Goal: Information Seeking & Learning: Learn about a topic

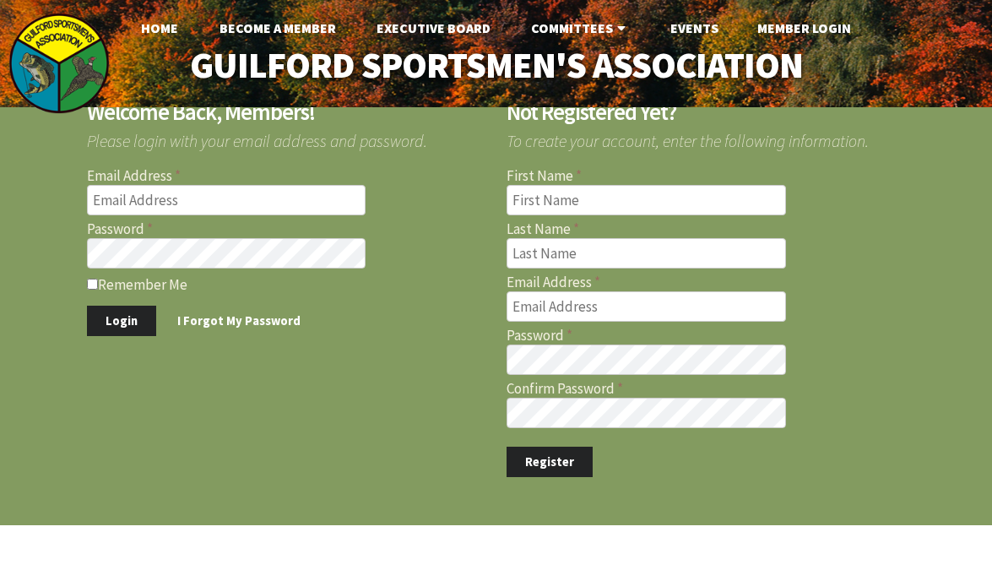
click at [198, 197] on input "Email Address" at bounding box center [226, 200] width 279 height 30
type input "nk1190@yahoo.com"
click at [120, 317] on button "Login" at bounding box center [121, 320] width 69 height 31
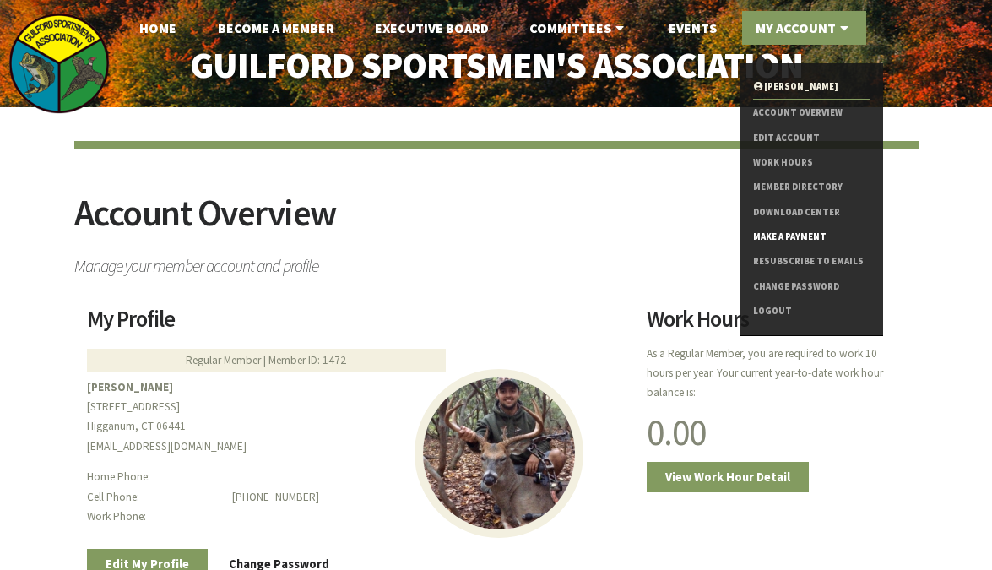
click at [803, 235] on link "Make a Payment" at bounding box center [811, 236] width 117 height 24
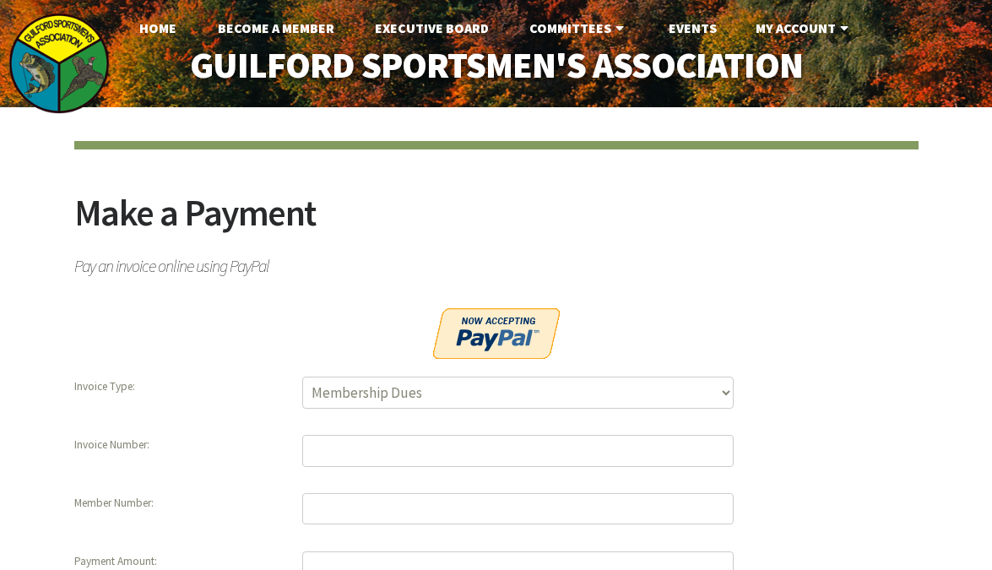
click at [587, 232] on h2 "Make a Payment" at bounding box center [496, 221] width 844 height 55
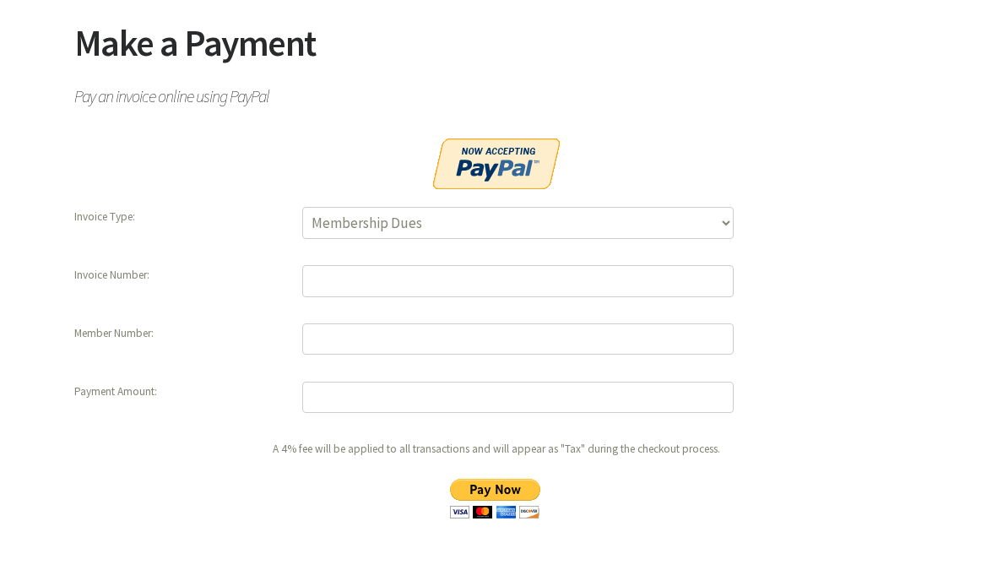
scroll to position [150, 0]
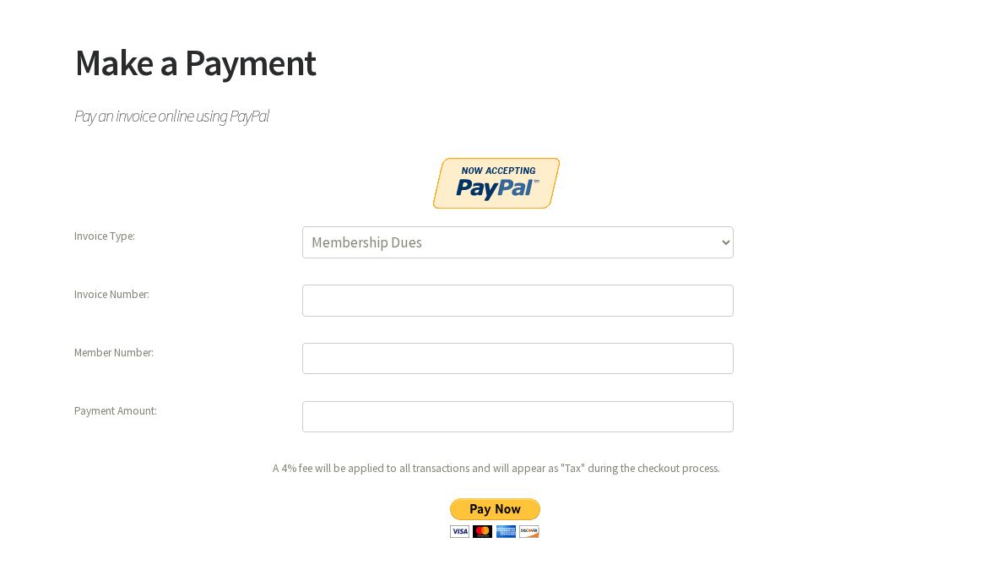
click at [764, 171] on p at bounding box center [496, 186] width 844 height 57
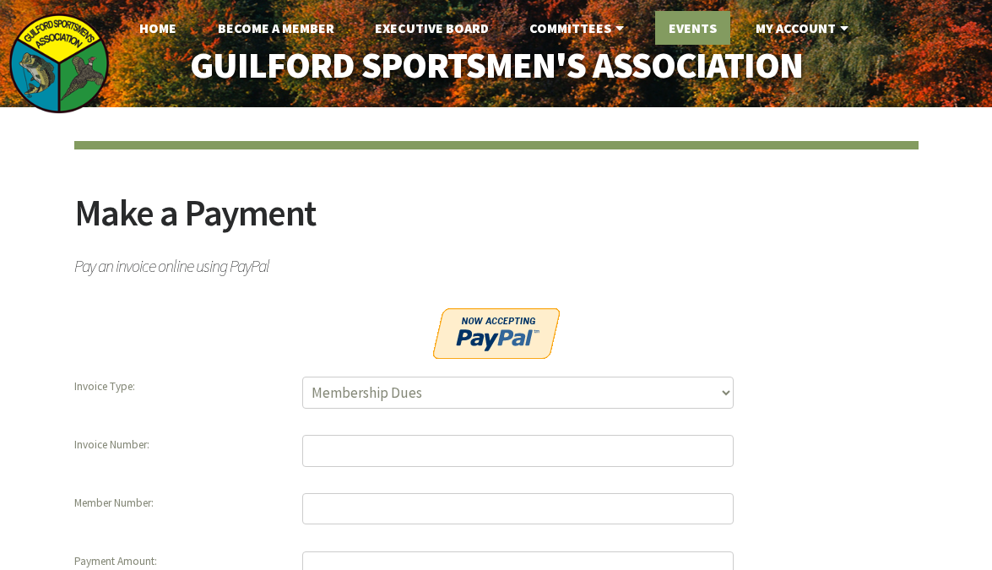
scroll to position [0, 0]
click at [170, 22] on link "Home" at bounding box center [158, 28] width 64 height 34
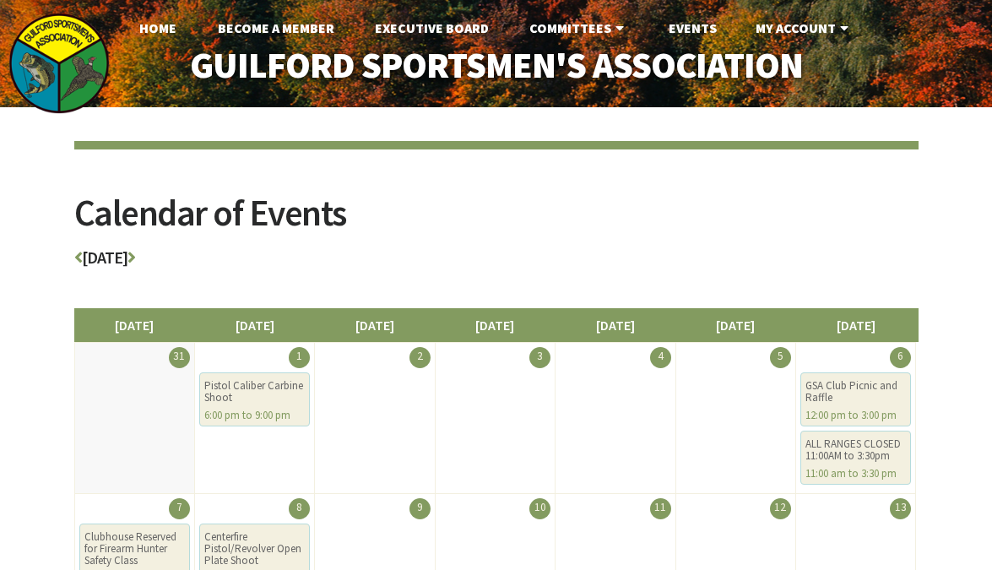
click at [580, 187] on article "Calendar of Events September 2025 Sunday Monday Tuesday Wednesday Thursday Frid…" at bounding box center [496, 253] width 844 height 224
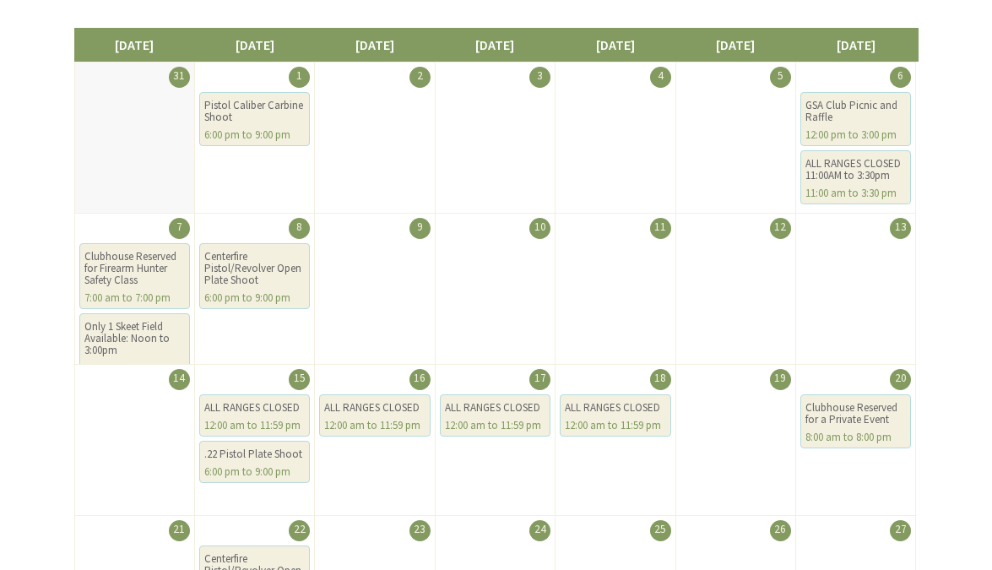
scroll to position [290, 0]
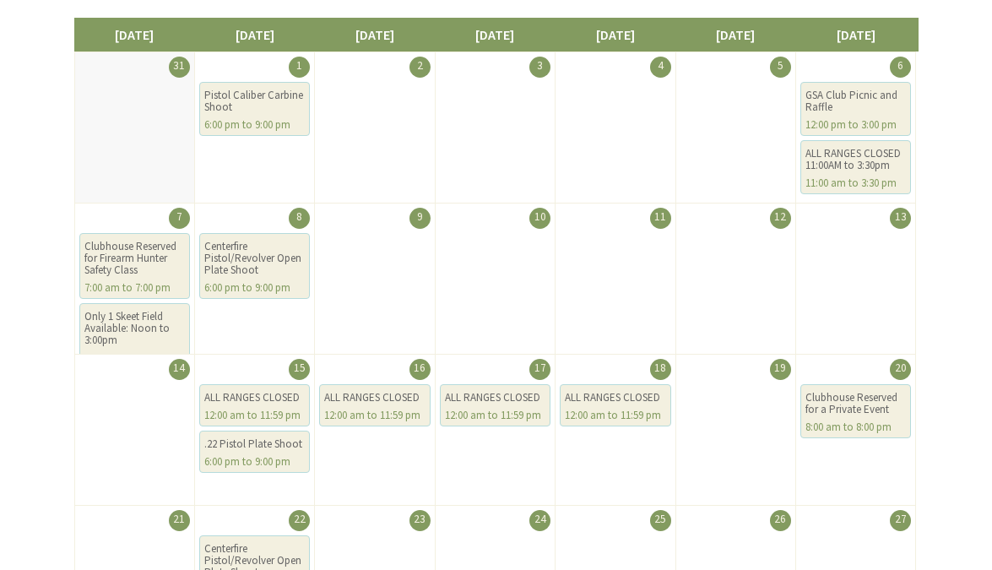
click at [27, 229] on div "Calendar of Events September 2025 Sunday Monday Tuesday Wednesday Thursday Frid…" at bounding box center [496, 323] width 992 height 1013
click at [62, 241] on div "Calendar of Events September 2025 Sunday Monday Tuesday Wednesday Thursday Frid…" at bounding box center [496, 323] width 992 height 1013
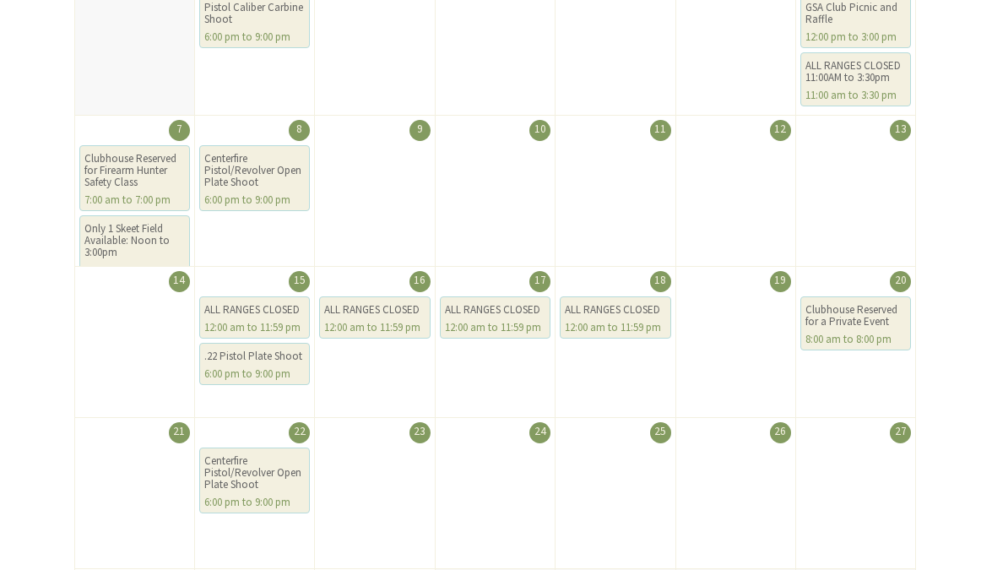
scroll to position [379, 0]
click at [979, 339] on div "Calendar of Events September 2025 Sunday Monday Tuesday Wednesday Thursday Frid…" at bounding box center [496, 234] width 992 height 1013
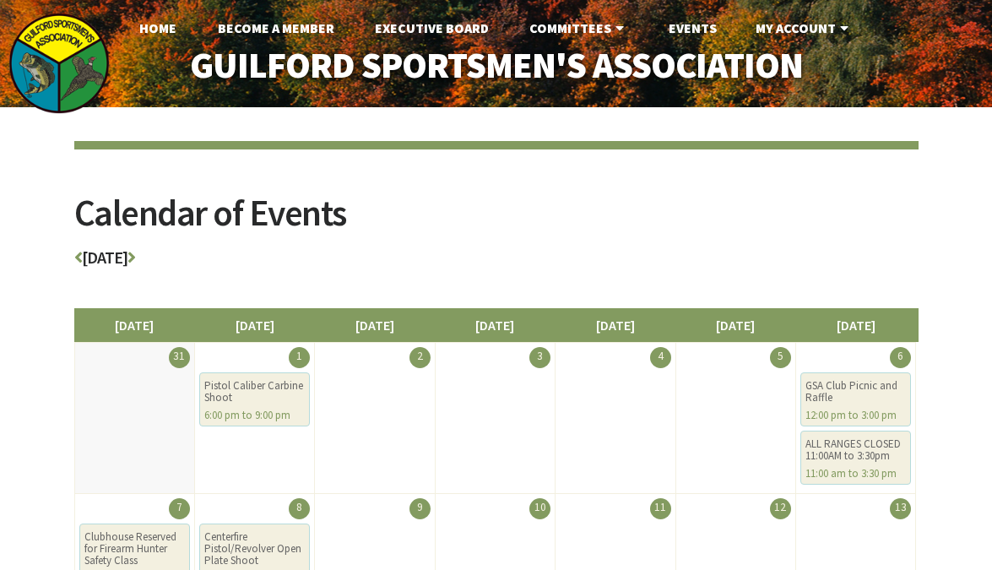
scroll to position [0, 0]
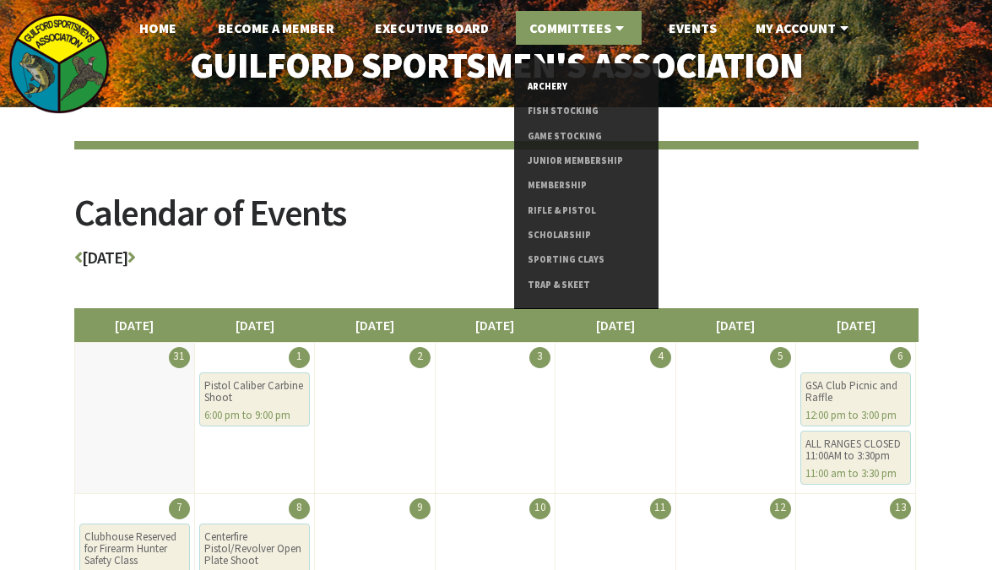
click at [550, 85] on link "Archery" at bounding box center [585, 86] width 117 height 24
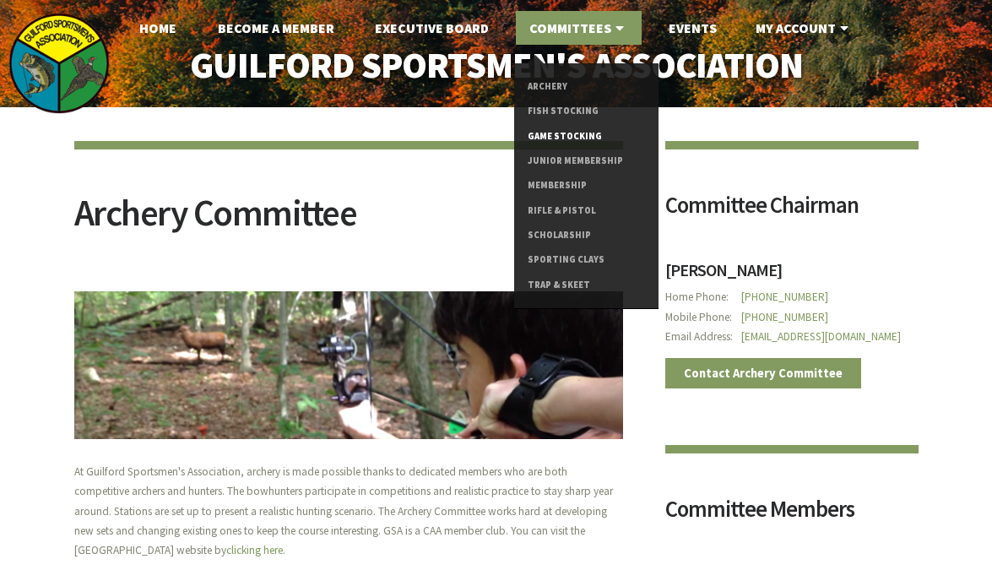
click at [587, 130] on link "Game Stocking" at bounding box center [585, 136] width 117 height 24
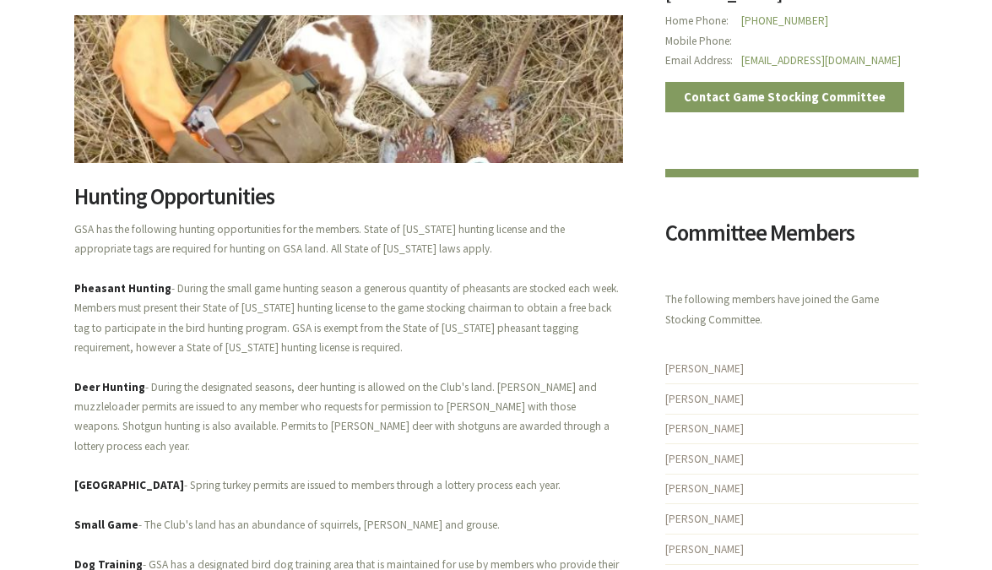
scroll to position [262, 0]
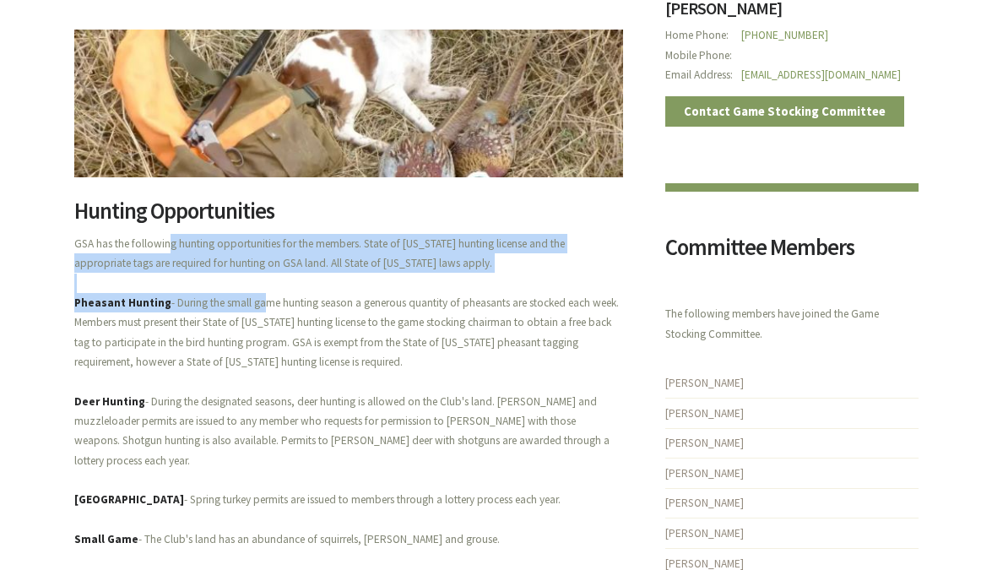
drag, startPoint x: 164, startPoint y: 238, endPoint x: 251, endPoint y: 305, distance: 110.7
click at [251, 305] on p "GSA has the following hunting opportunities for the members. State of [US_STATE…" at bounding box center [348, 450] width 549 height 433
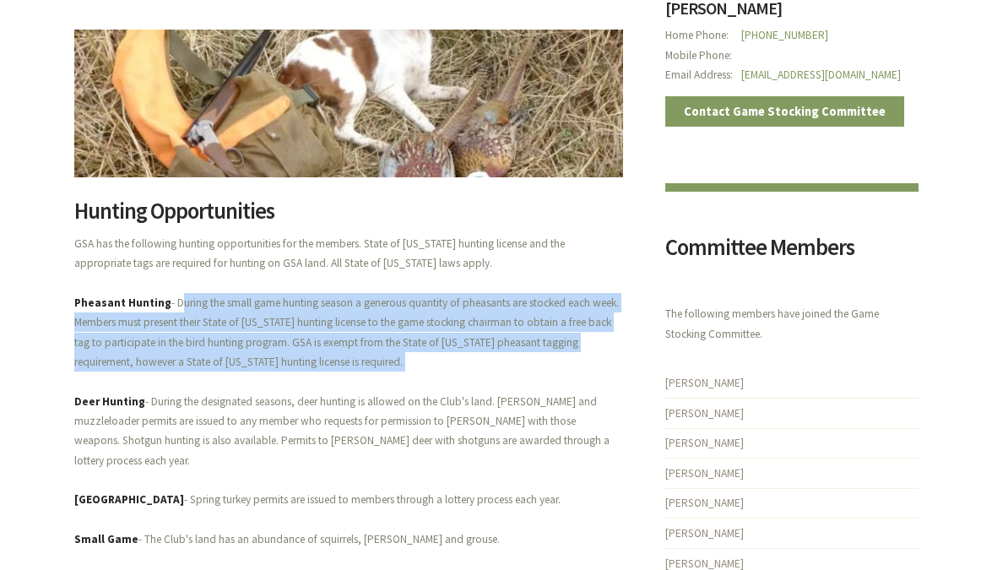
drag, startPoint x: 168, startPoint y: 300, endPoint x: 253, endPoint y: 389, distance: 123.6
click at [253, 389] on p "GSA has the following hunting opportunities for the members. State of [US_STATE…" at bounding box center [348, 450] width 549 height 433
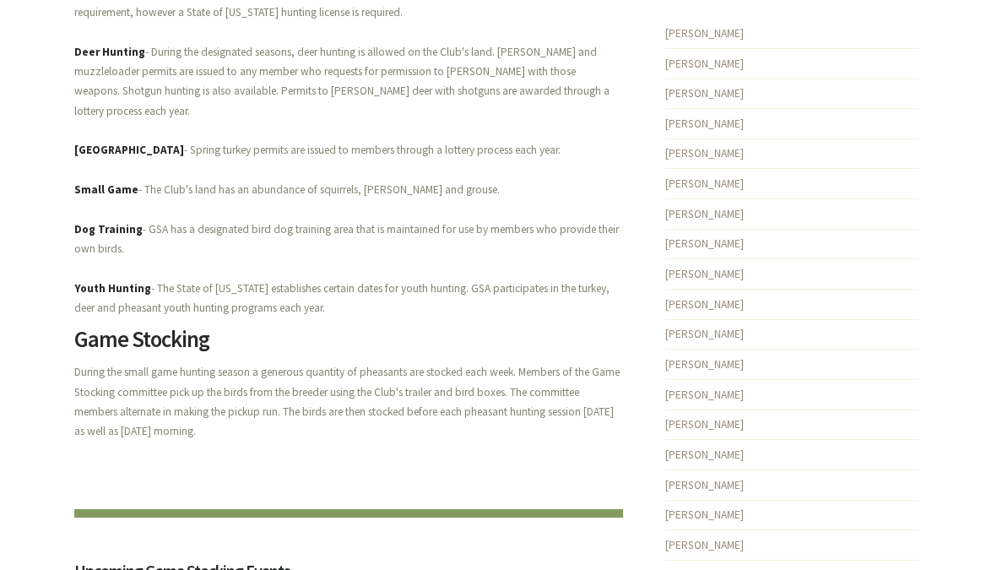
scroll to position [613, 0]
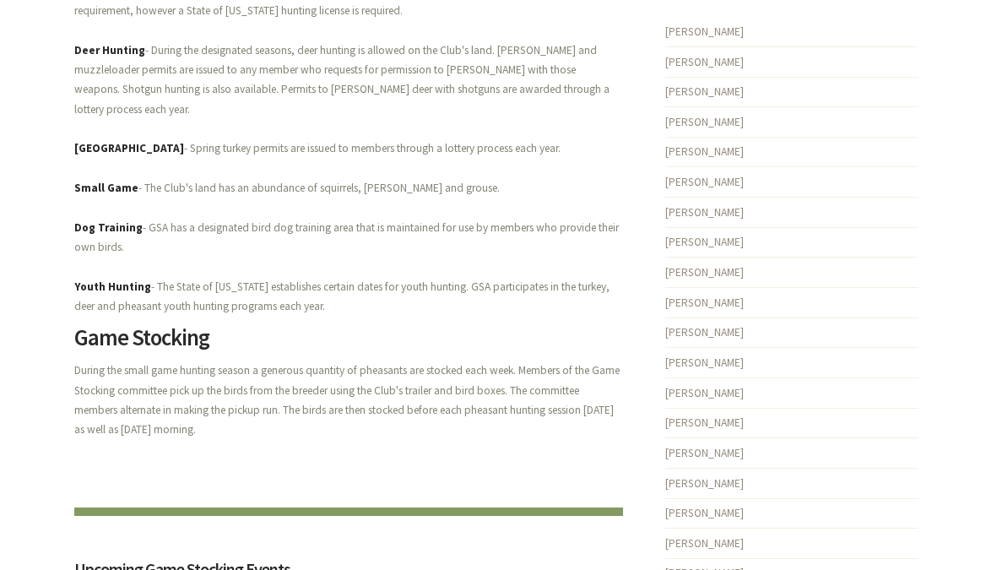
click at [328, 393] on p "During the small game hunting season a generous quantity of pheasants are stock…" at bounding box center [348, 399] width 549 height 78
drag, startPoint x: 289, startPoint y: 381, endPoint x: 312, endPoint y: 408, distance: 36.0
click at [312, 408] on p "During the small game hunting season a generous quantity of pheasants are stock…" at bounding box center [348, 399] width 549 height 78
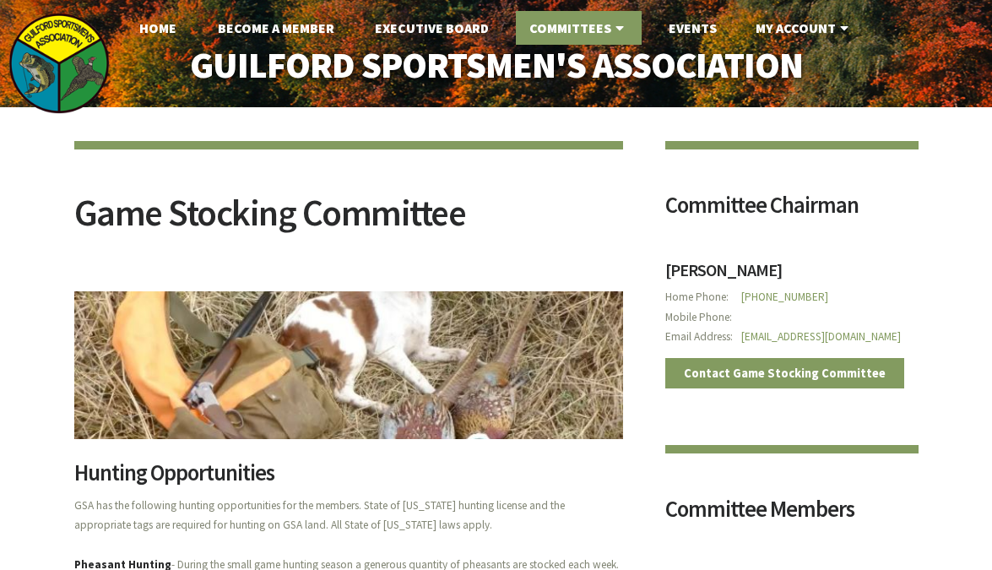
scroll to position [0, 0]
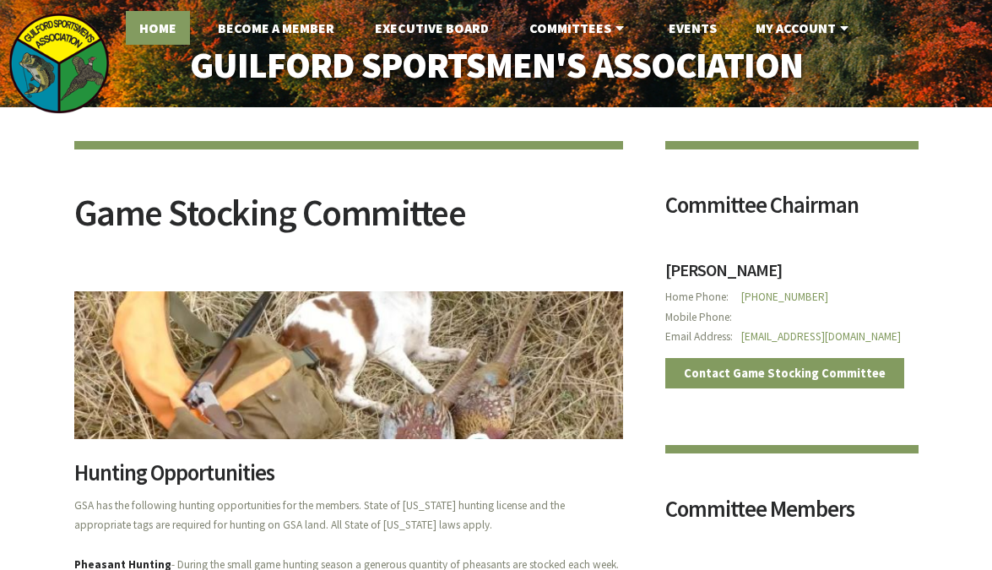
click at [151, 28] on link "Home" at bounding box center [158, 28] width 64 height 34
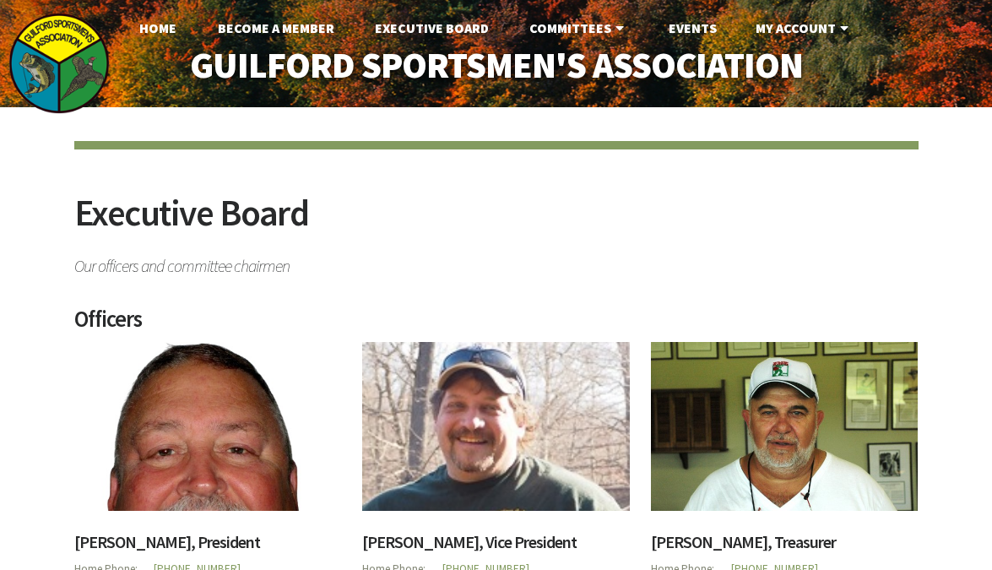
click at [483, 219] on h2 "Executive Board" at bounding box center [496, 221] width 844 height 55
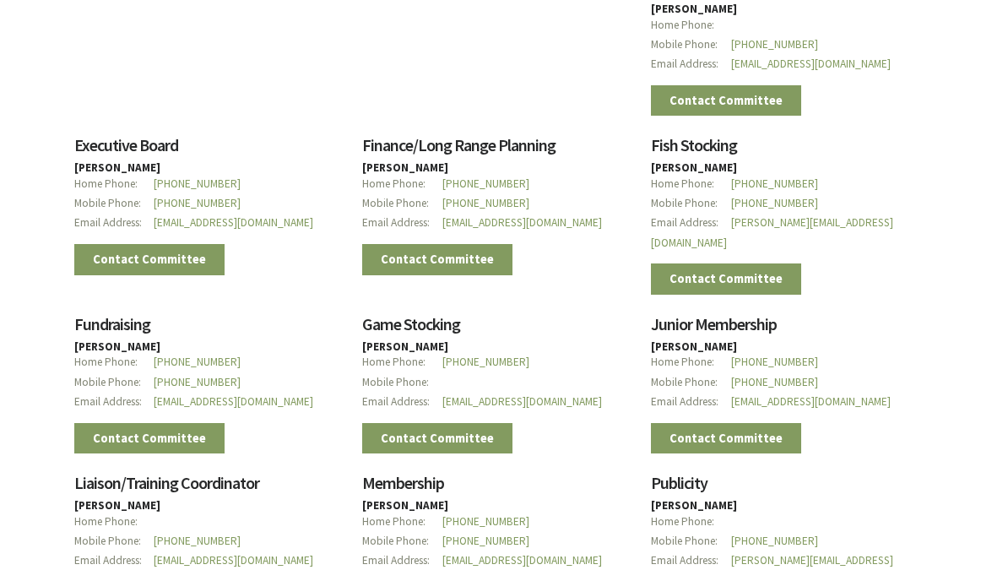
scroll to position [1490, 0]
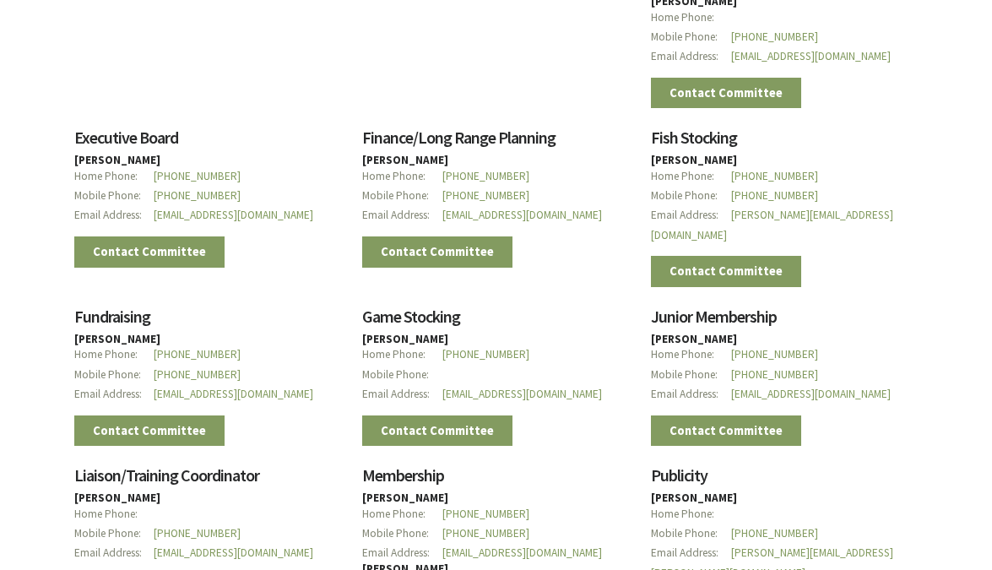
click at [342, 308] on h3 "Fundraising" at bounding box center [208, 320] width 268 height 25
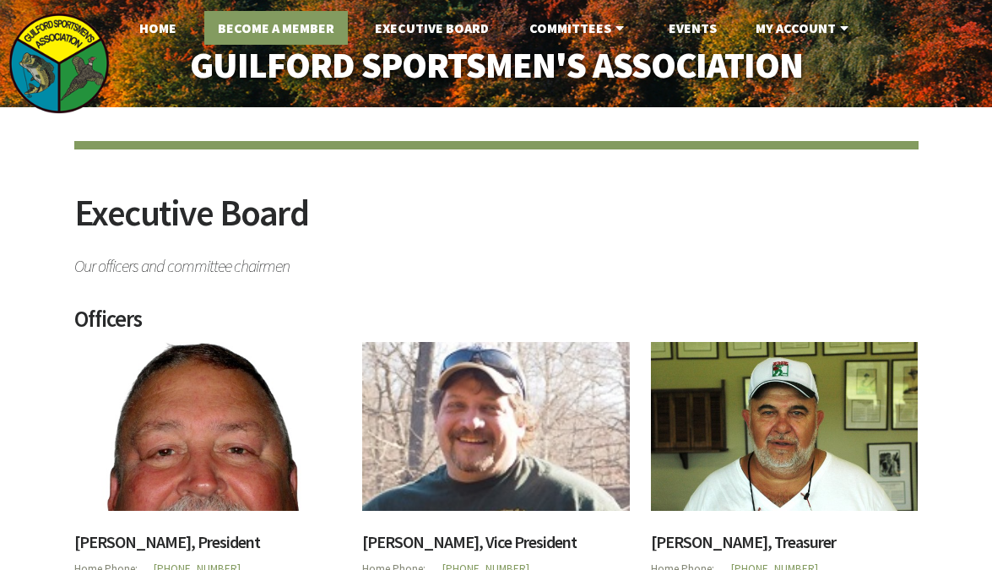
scroll to position [0, 0]
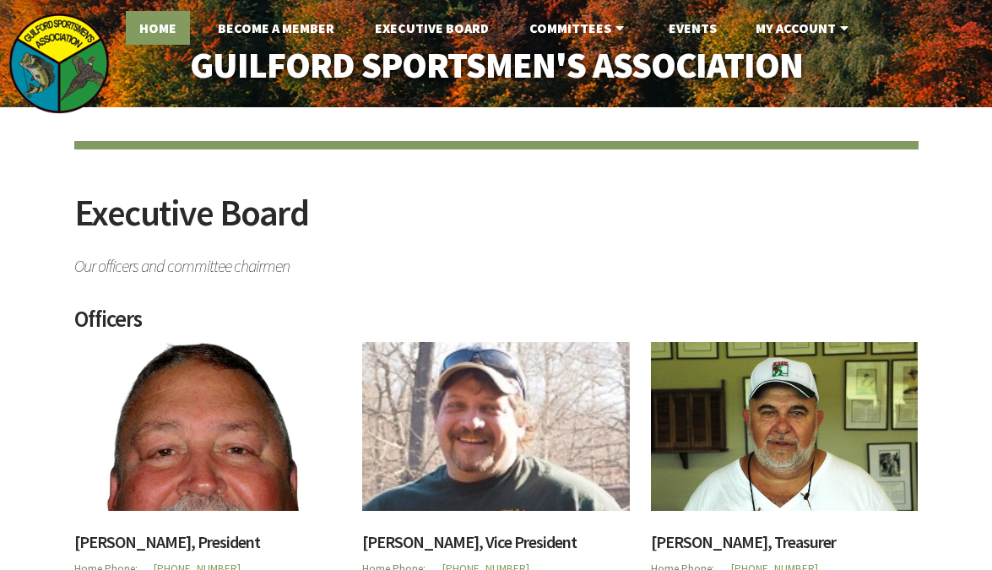
click at [170, 24] on link "Home" at bounding box center [158, 28] width 64 height 34
